Goal: Task Accomplishment & Management: Manage account settings

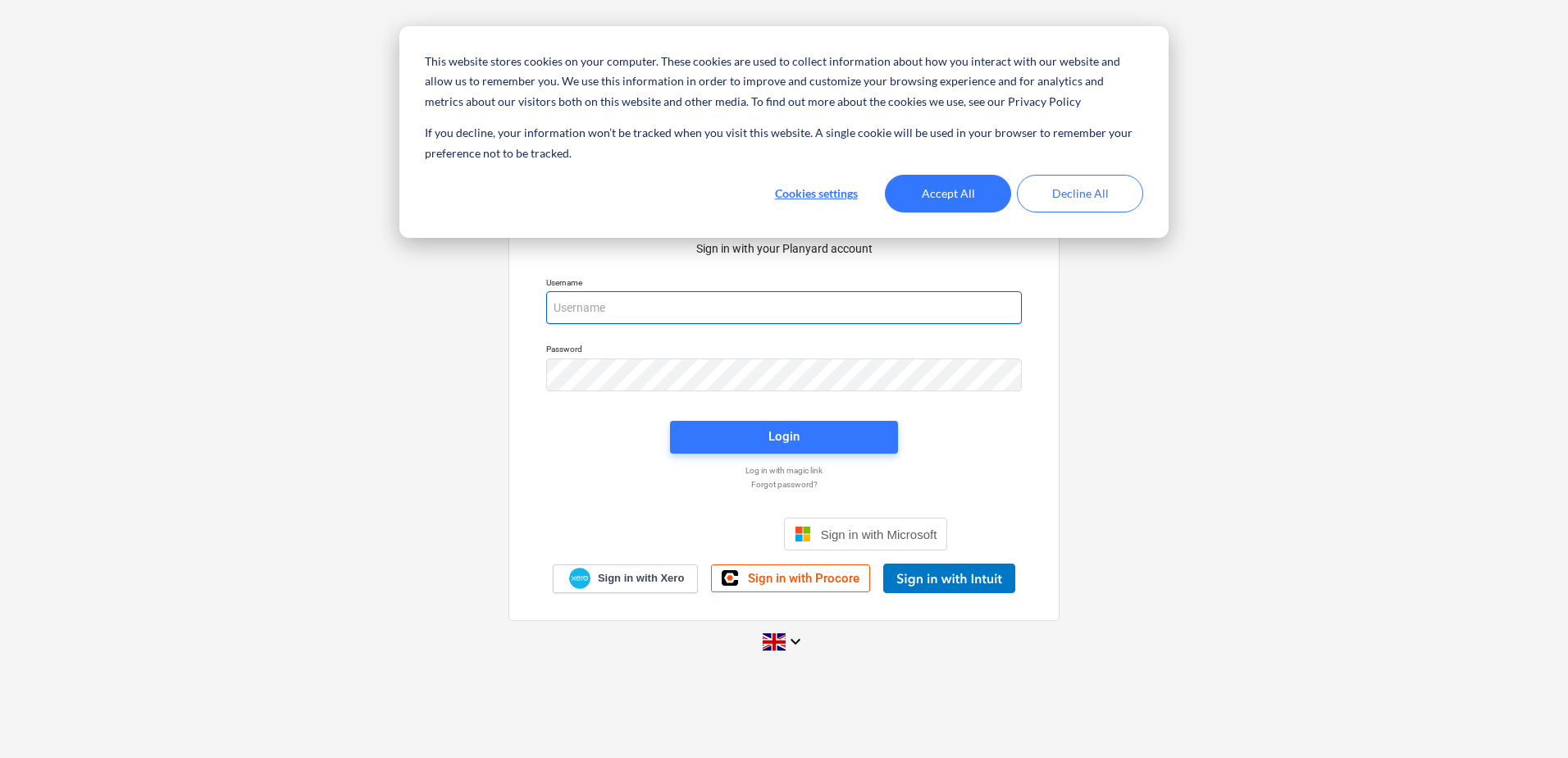
click at [576, 315] on input "email" at bounding box center [784, 308] width 475 height 33
type input "[EMAIL_ADDRESS][DOMAIN_NAME]"
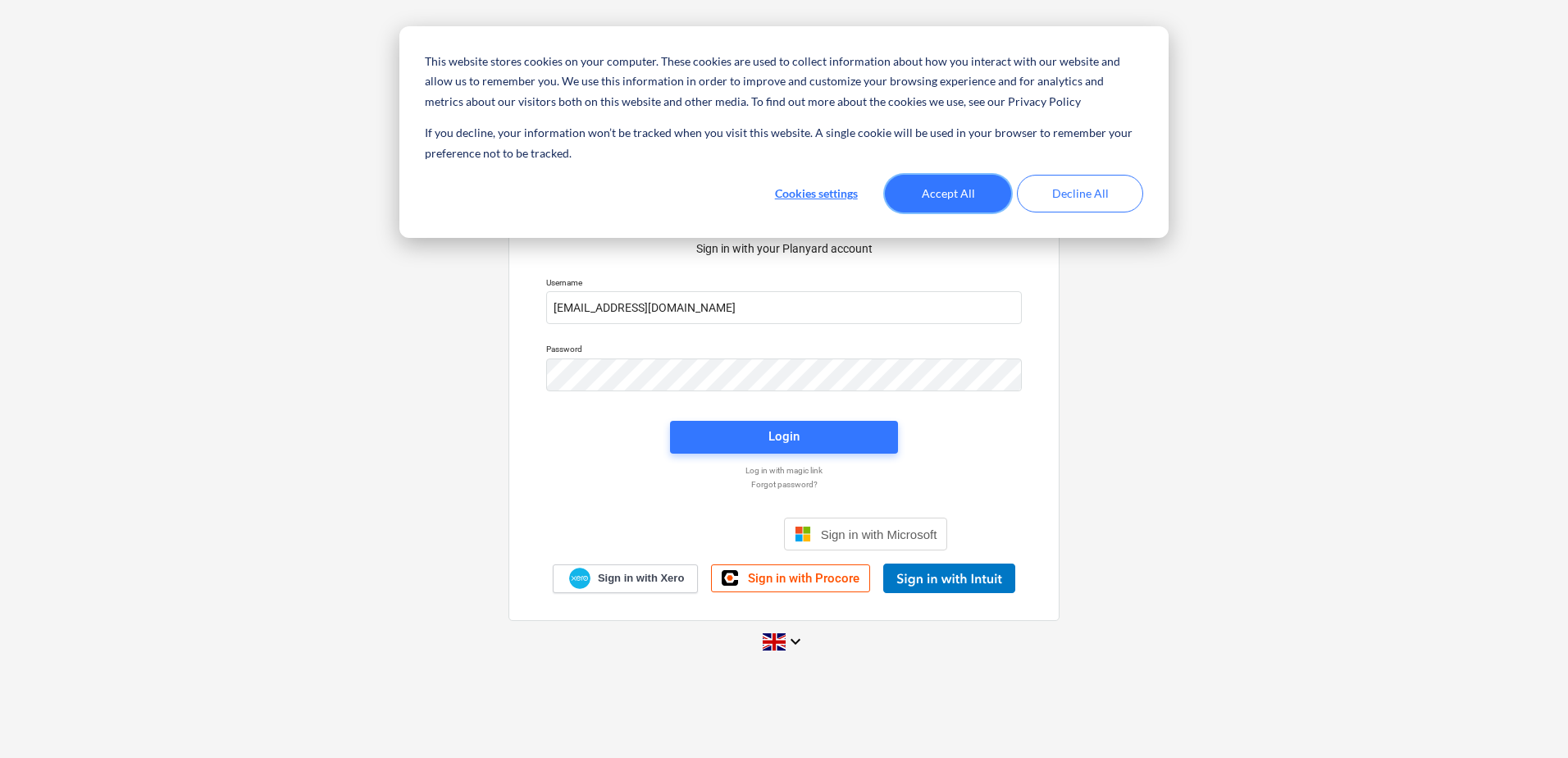
drag, startPoint x: 950, startPoint y: 190, endPoint x: 847, endPoint y: 225, distance: 108.8
click at [949, 189] on button "Accept All" at bounding box center [948, 193] width 127 height 38
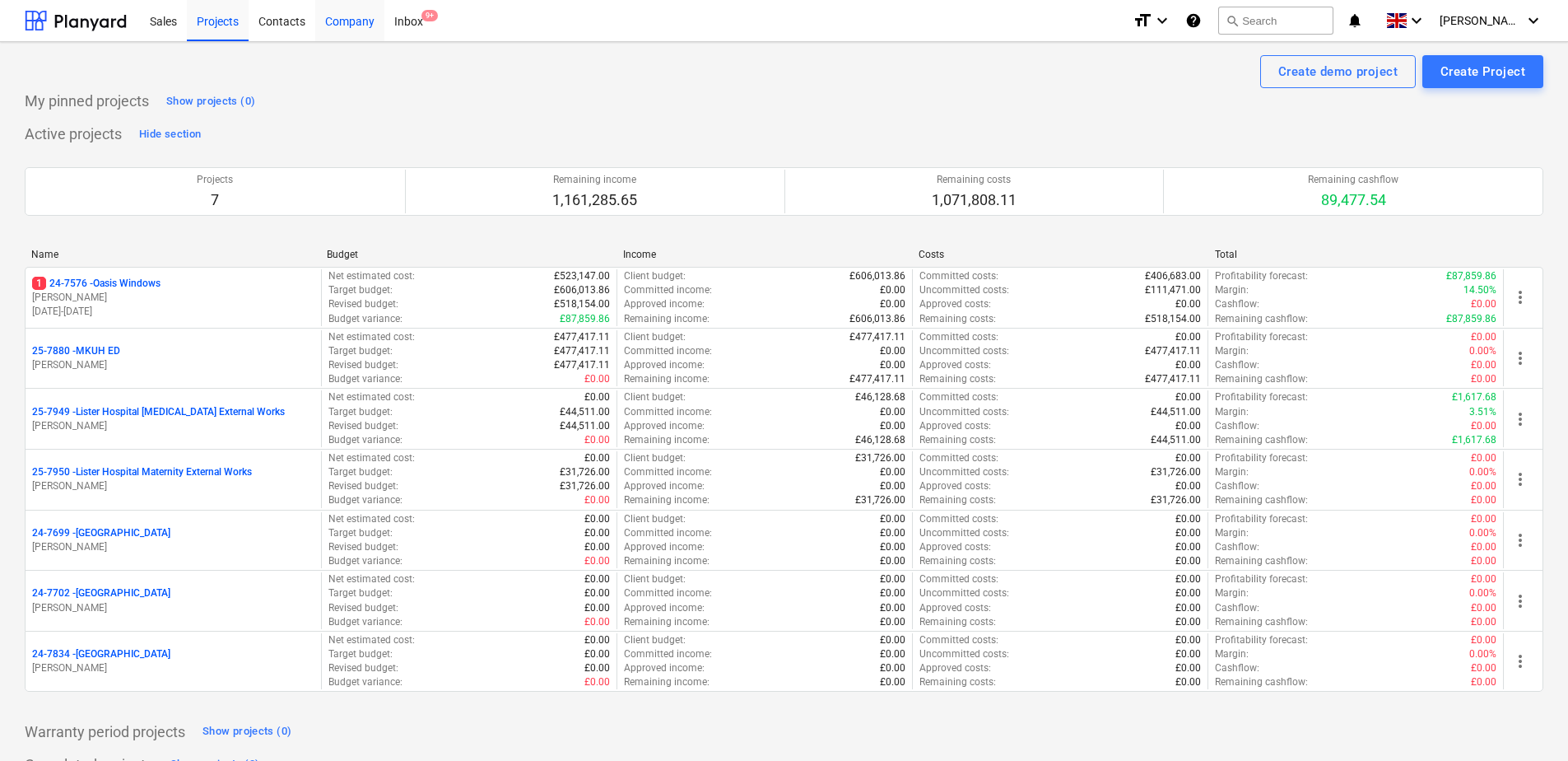
click at [342, 24] on div "Company" at bounding box center [349, 20] width 69 height 42
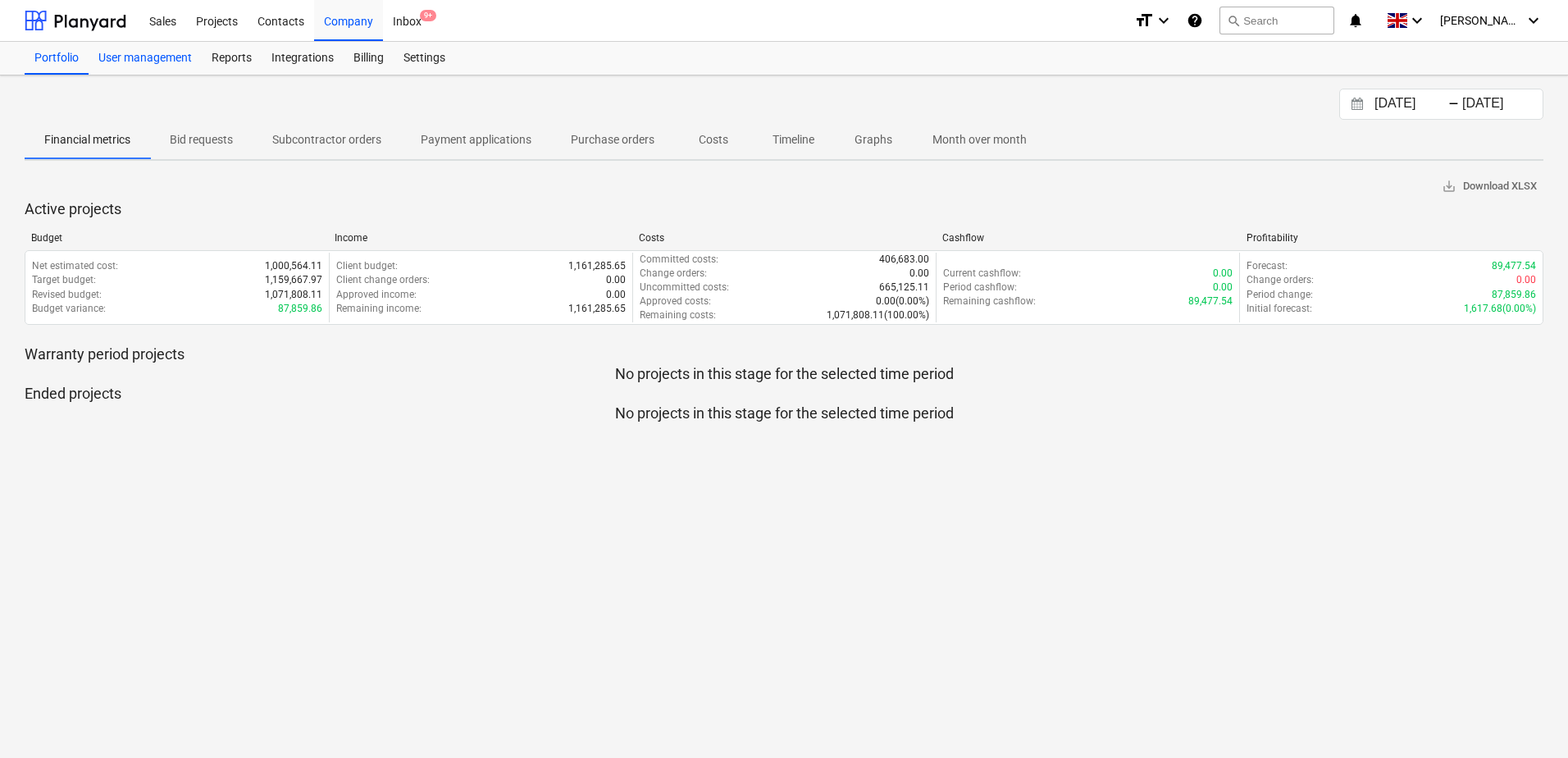
click at [124, 54] on div "User management" at bounding box center [145, 58] width 113 height 33
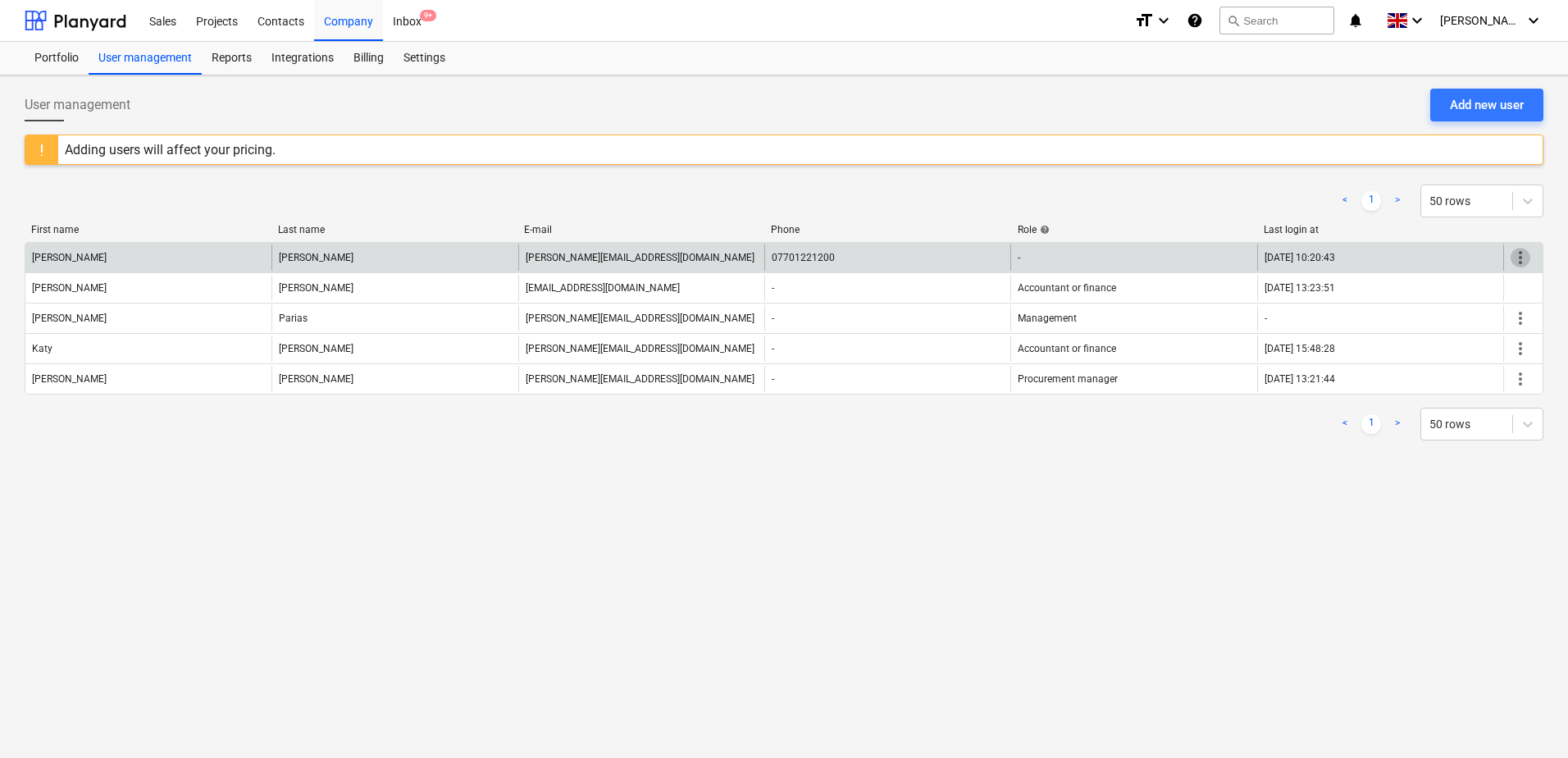
click at [1520, 258] on span "more_vert" at bounding box center [1520, 257] width 19 height 19
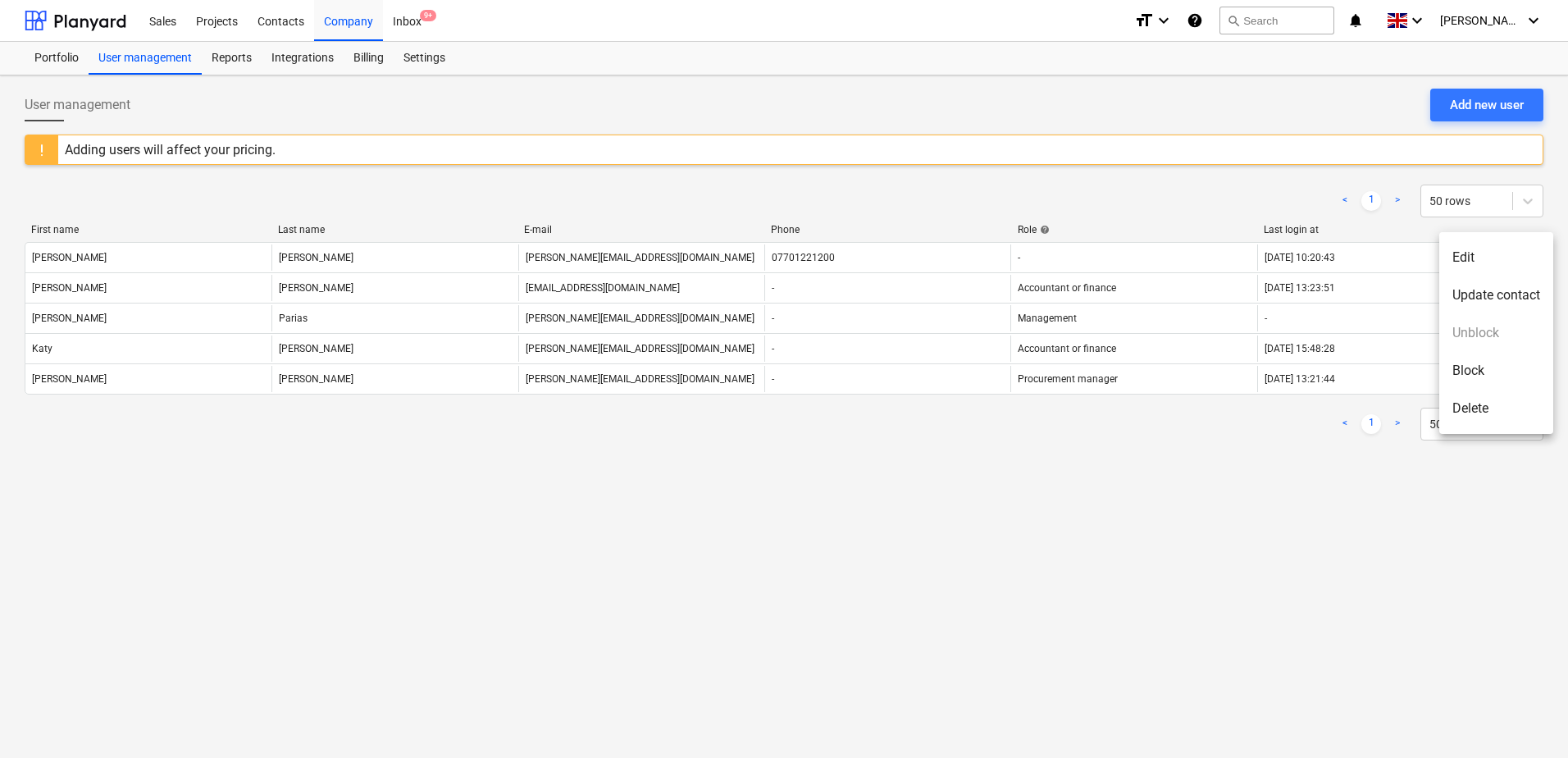
click at [1472, 406] on li "Delete" at bounding box center [1495, 408] width 114 height 38
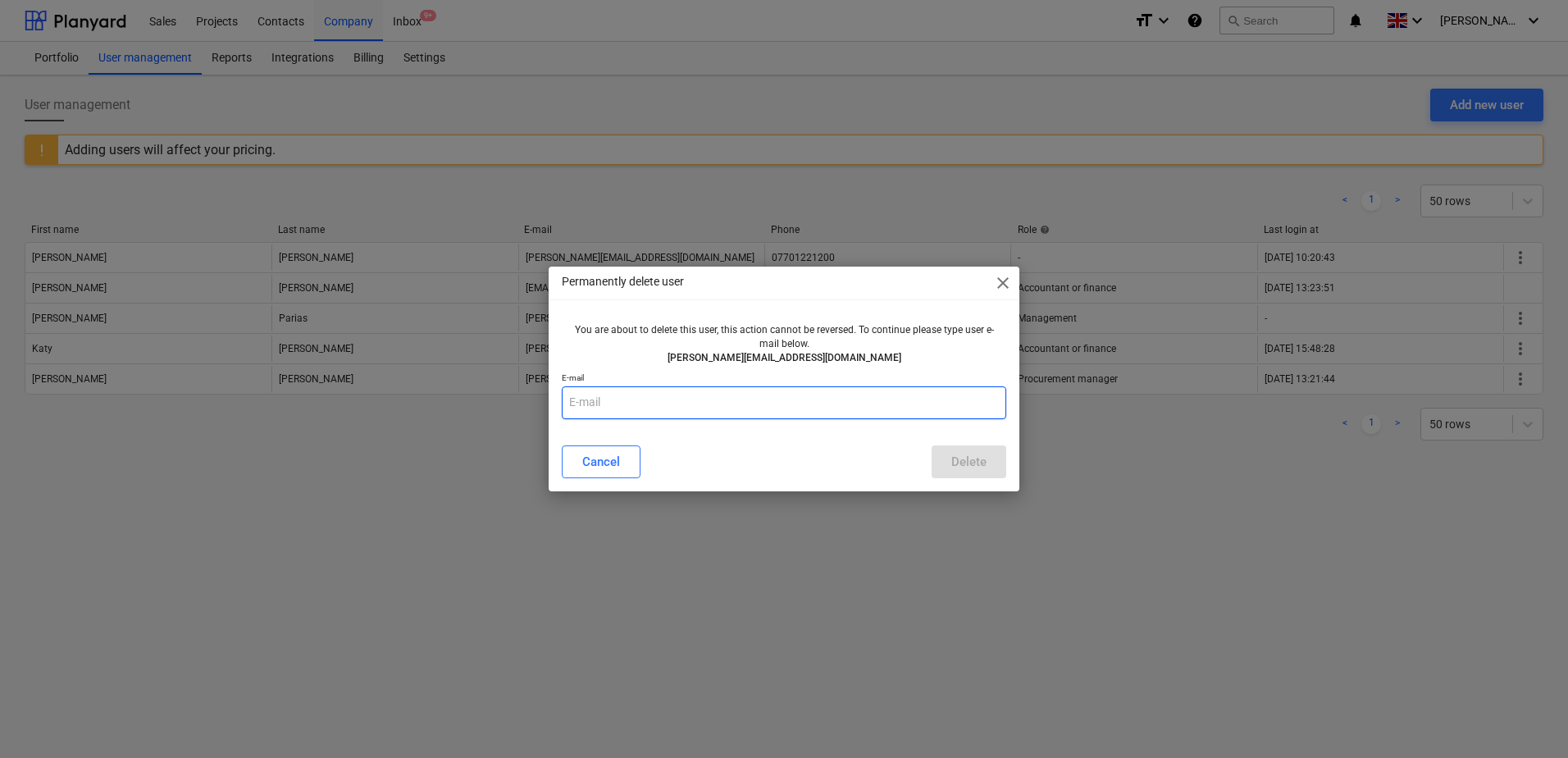
click at [661, 408] on input "text" at bounding box center [784, 402] width 444 height 33
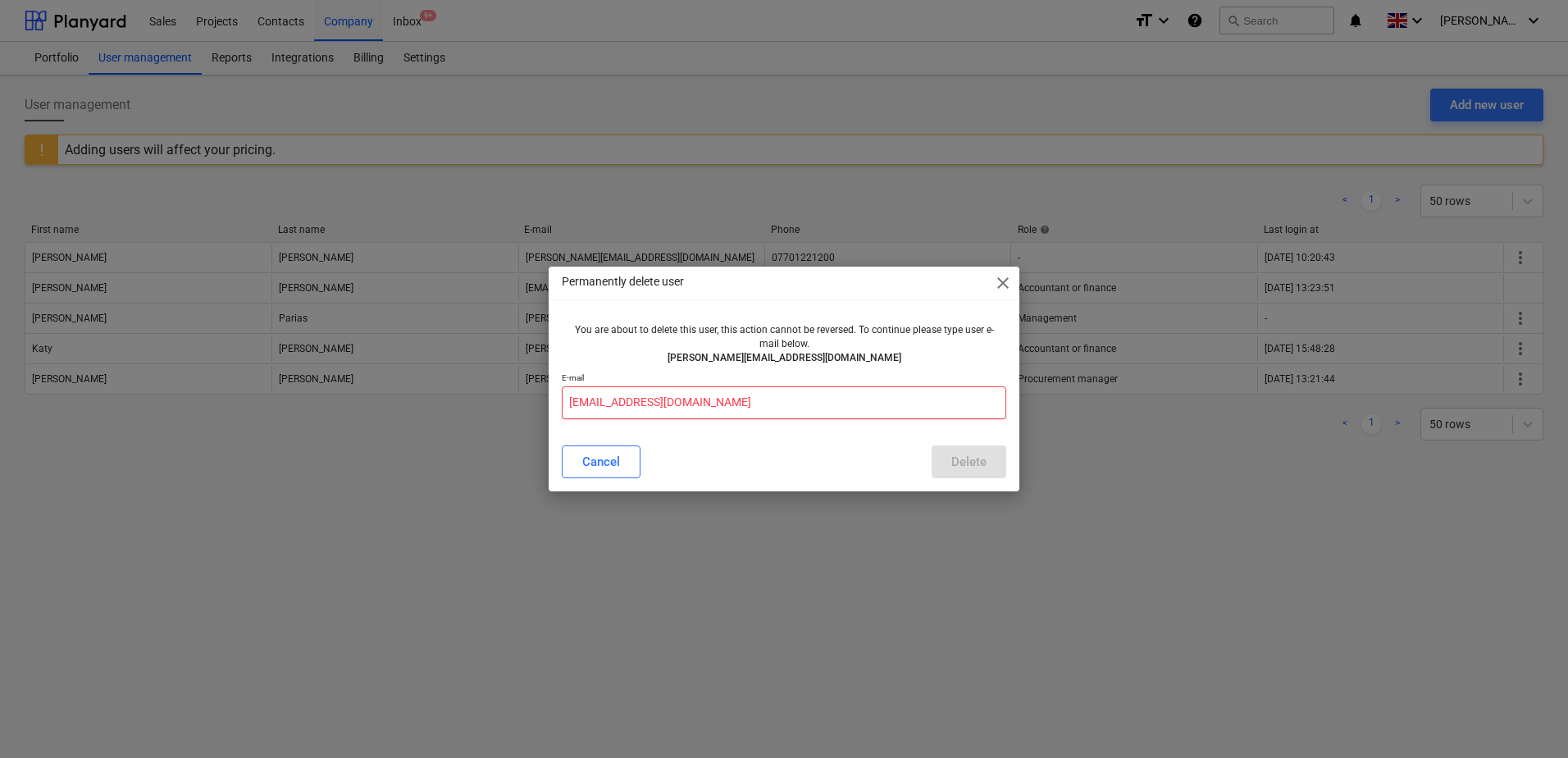
drag, startPoint x: 686, startPoint y: 400, endPoint x: 413, endPoint y: 417, distance: 273.5
click at [413, 417] on div "Permanently delete user close You are about to delete this user, this action ca…" at bounding box center [784, 379] width 1568 height 758
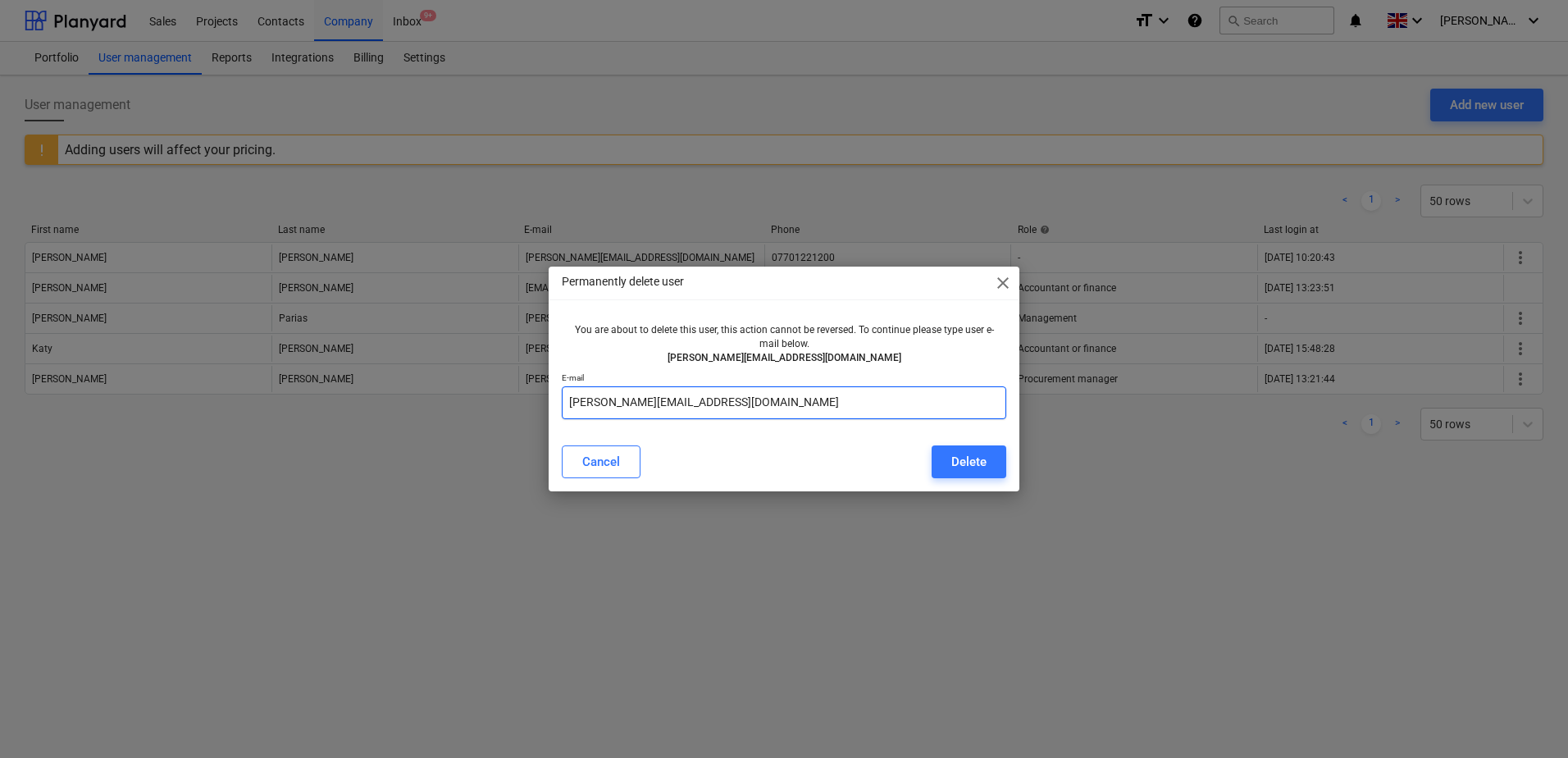
type input "[PERSON_NAME][EMAIL_ADDRESS][DOMAIN_NAME]"
click at [874, 454] on div "Cancel Delete" at bounding box center [784, 462] width 444 height 33
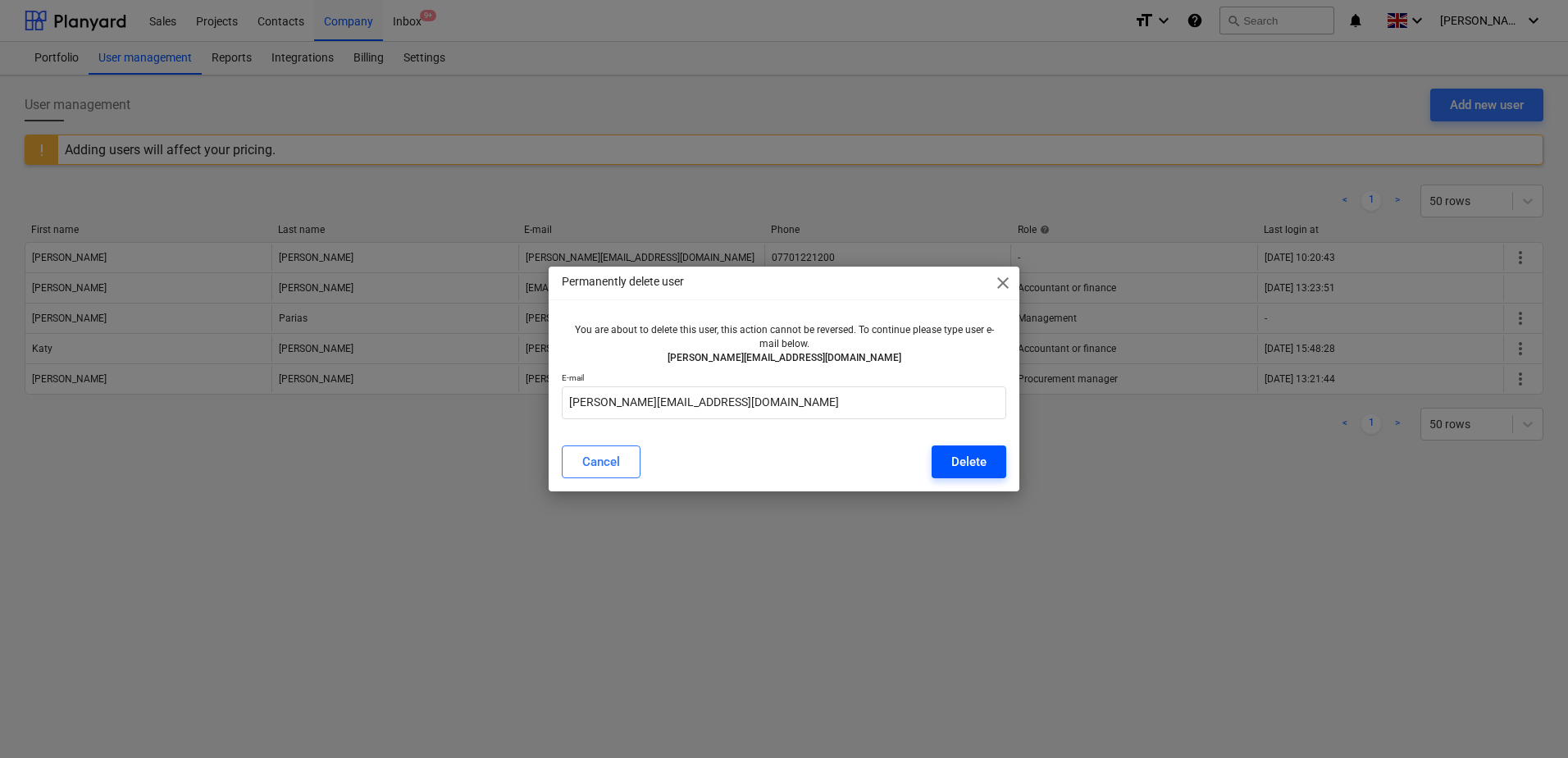
click at [956, 462] on div "Delete" at bounding box center [969, 462] width 35 height 21
